Goal: Find specific fact: Find specific fact

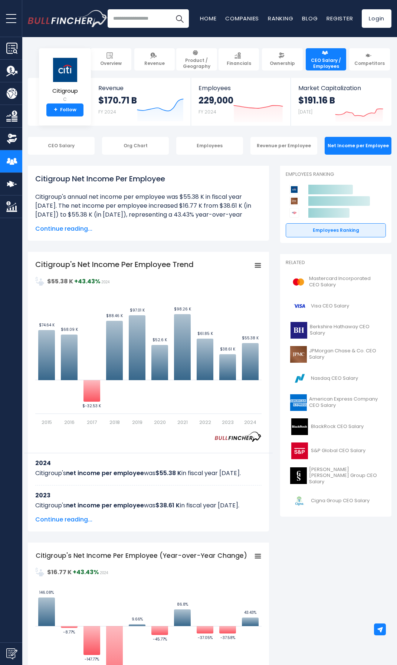
click at [156, 19] on input "search" at bounding box center [148, 18] width 81 height 19
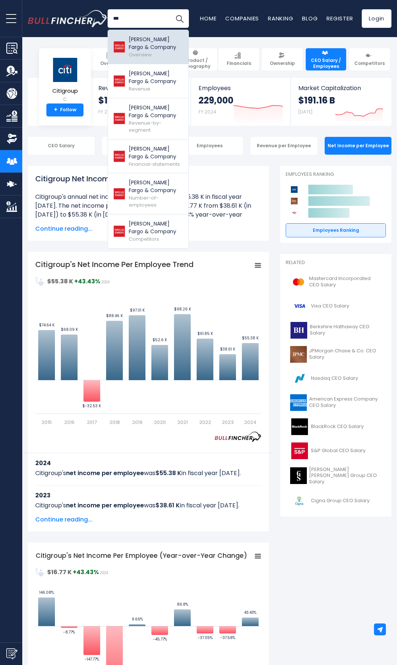
type input "***"
click at [154, 53] on div "Wells Fargo & Company Overview" at bounding box center [156, 47] width 54 height 23
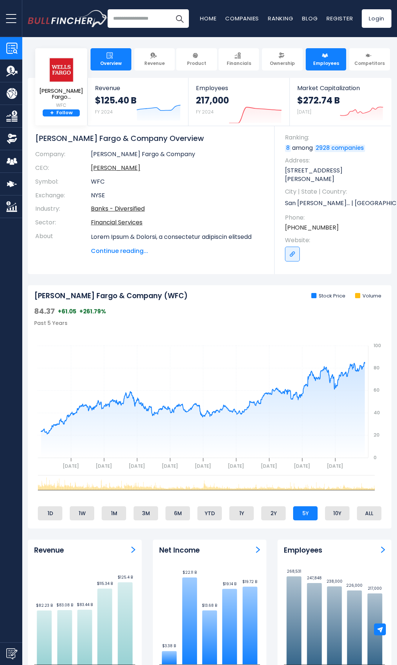
click at [324, 63] on span "Employees" at bounding box center [326, 63] width 26 height 6
